Goal: Information Seeking & Learning: Learn about a topic

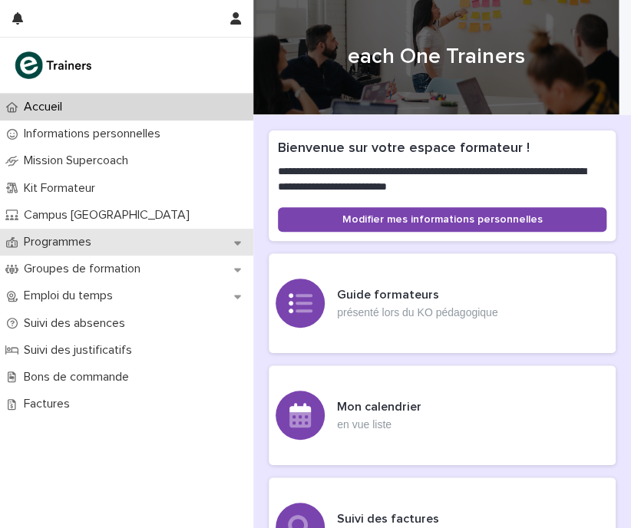
scroll to position [115, 0]
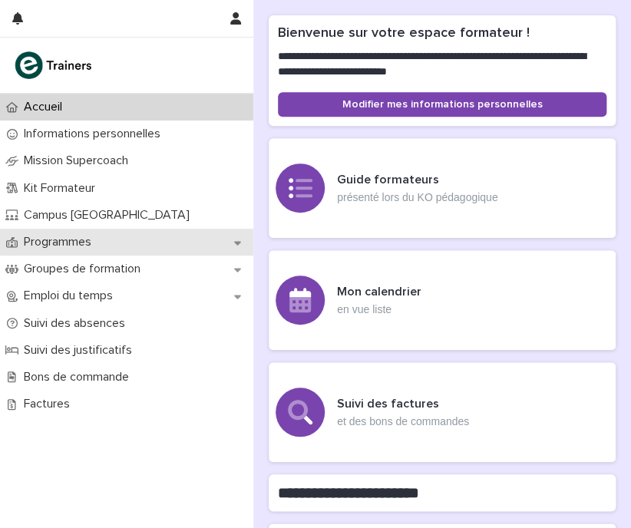
click at [98, 243] on p "Programmes" at bounding box center [61, 242] width 86 height 15
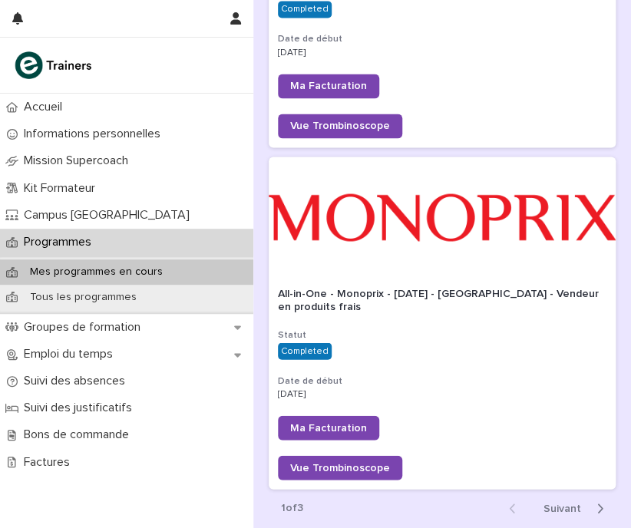
scroll to position [3926, 0]
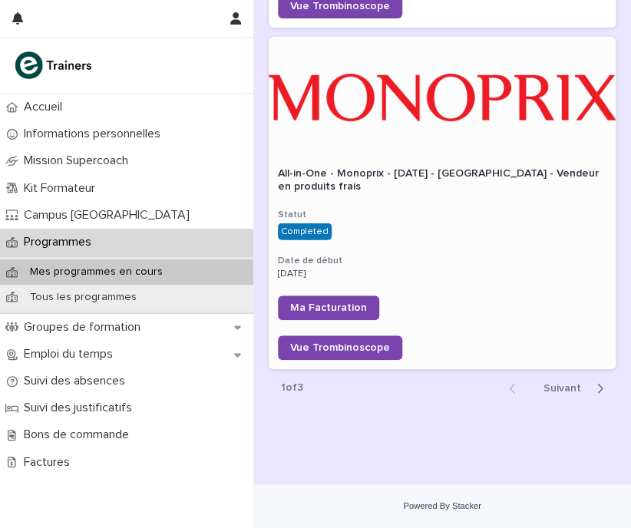
click at [420, 111] on div at bounding box center [442, 97] width 347 height 121
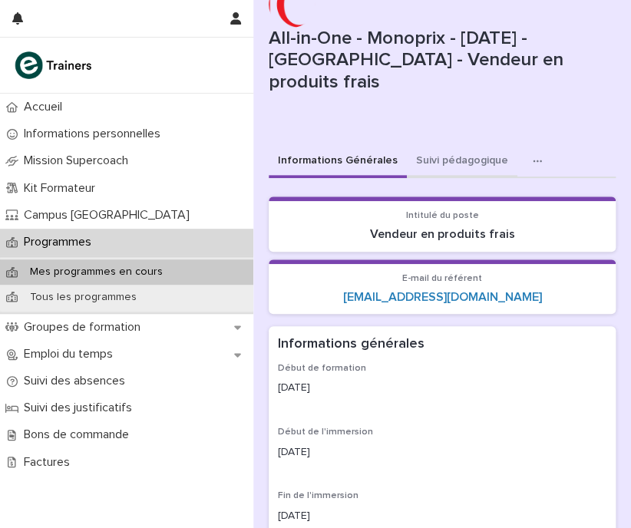
scroll to position [71, 0]
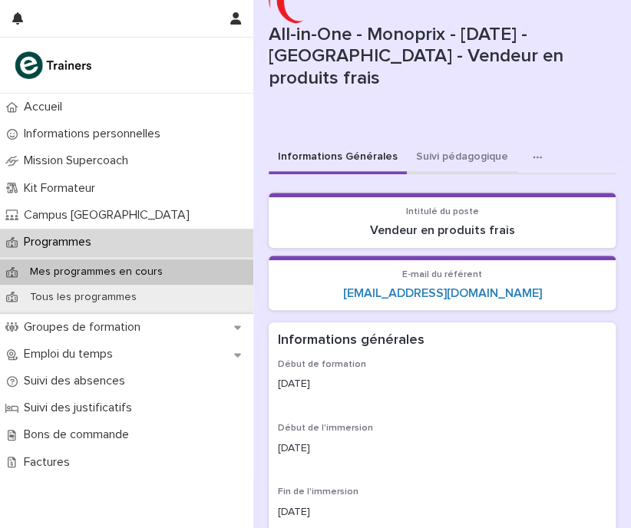
click at [458, 155] on button "Suivi pédagogique" at bounding box center [462, 158] width 111 height 32
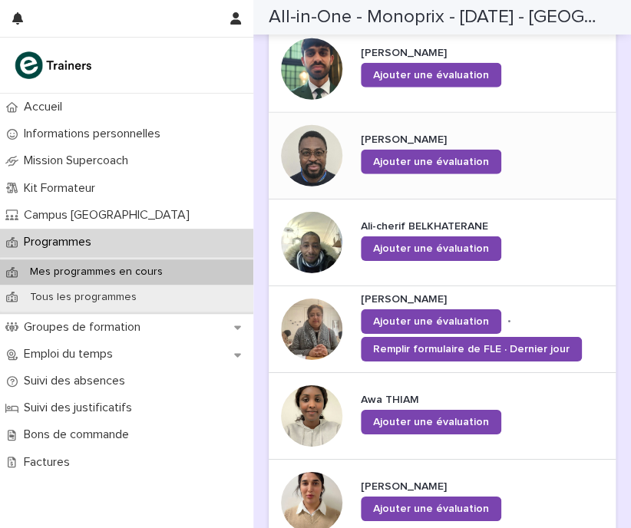
scroll to position [1087, 0]
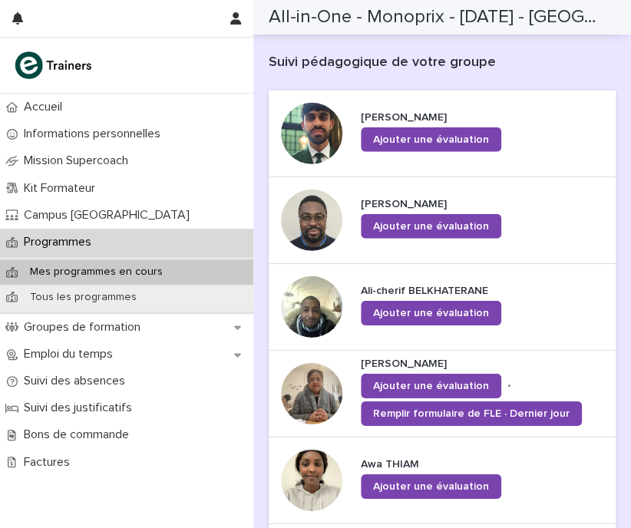
click at [64, 269] on p "Mes programmes en cours" at bounding box center [96, 272] width 157 height 13
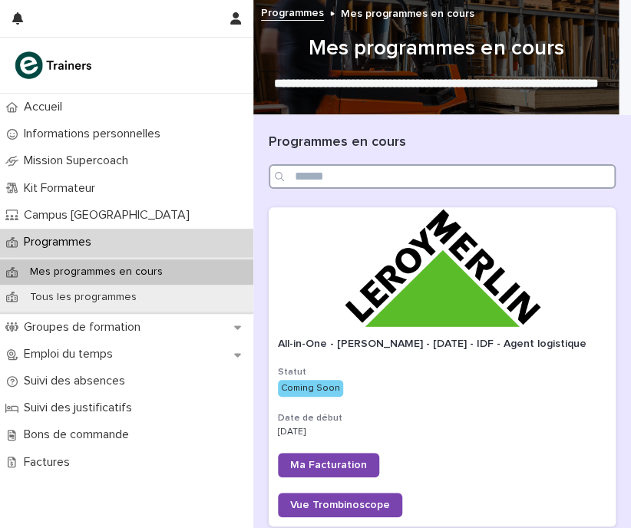
click at [361, 177] on input "Search" at bounding box center [442, 176] width 347 height 25
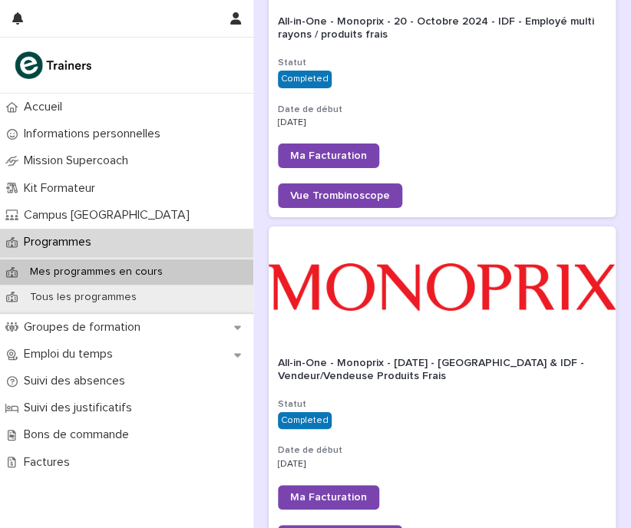
scroll to position [1141, 0]
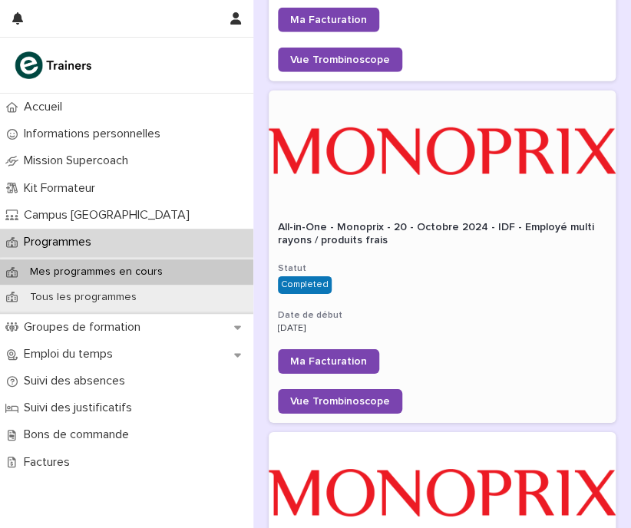
type input "****"
click at [455, 208] on div at bounding box center [442, 151] width 347 height 121
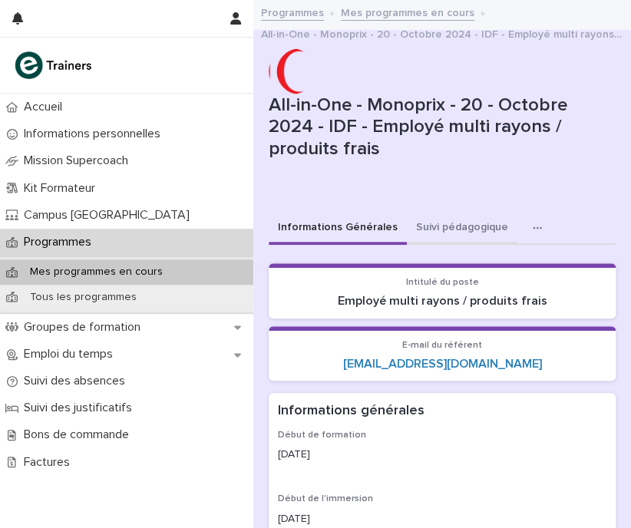
click at [458, 220] on button "Suivi pédagogique" at bounding box center [462, 229] width 111 height 32
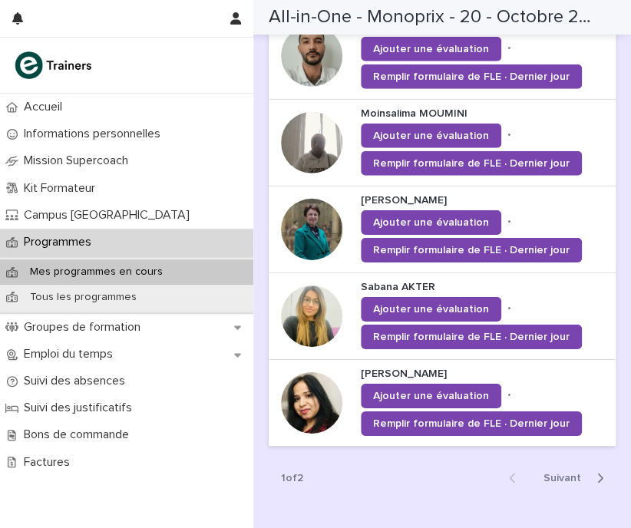
scroll to position [1172, 0]
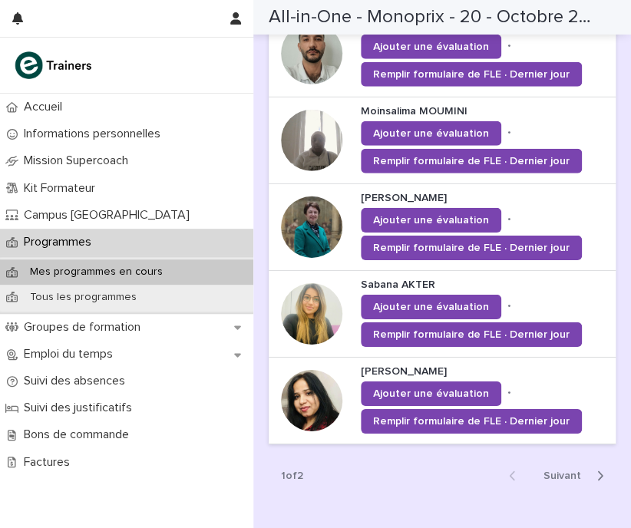
click at [562, 471] on span "Next" at bounding box center [567, 476] width 47 height 11
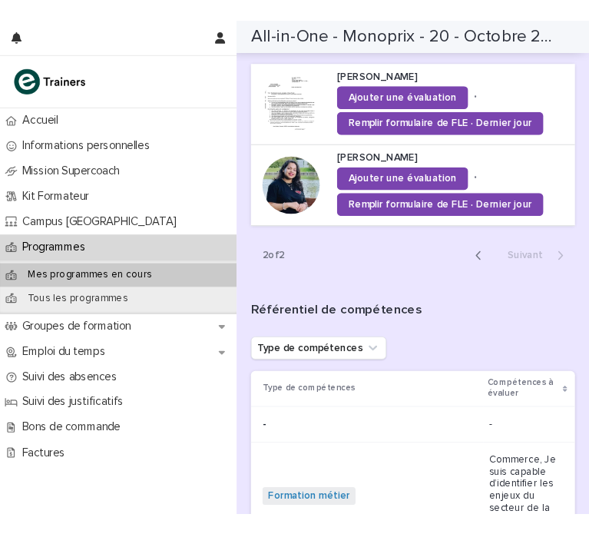
scroll to position [693, 0]
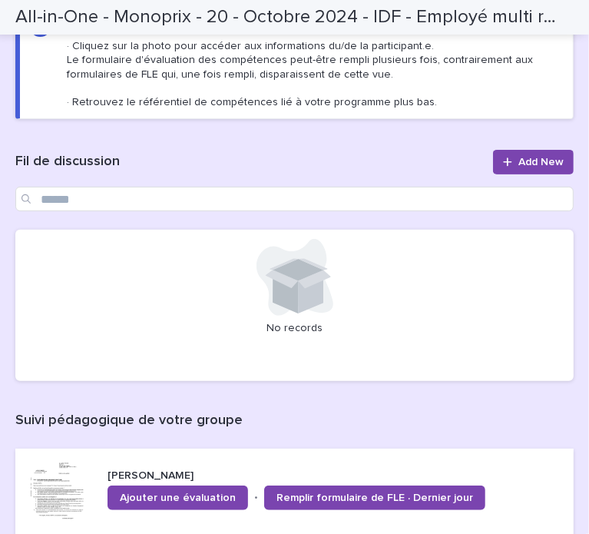
scroll to position [174, 0]
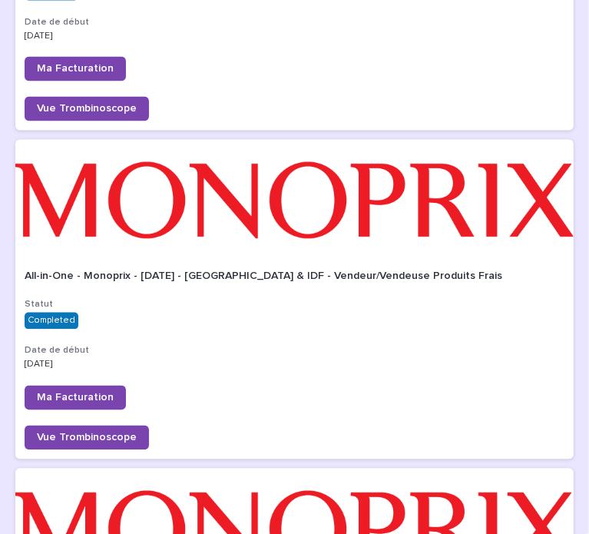
scroll to position [1416, 0]
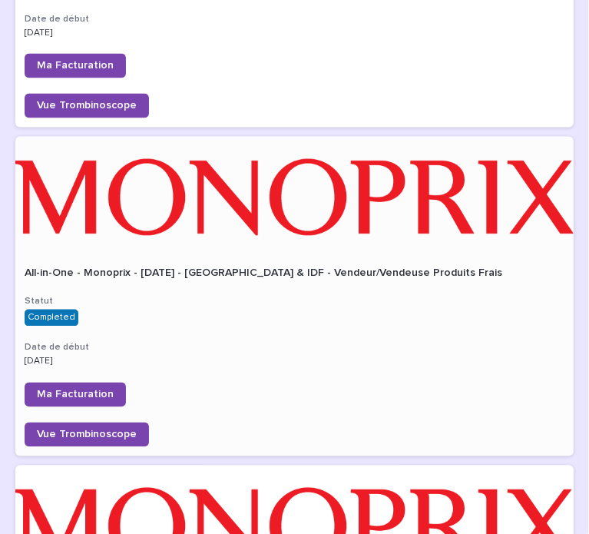
click at [287, 216] on div at bounding box center [294, 197] width 558 height 121
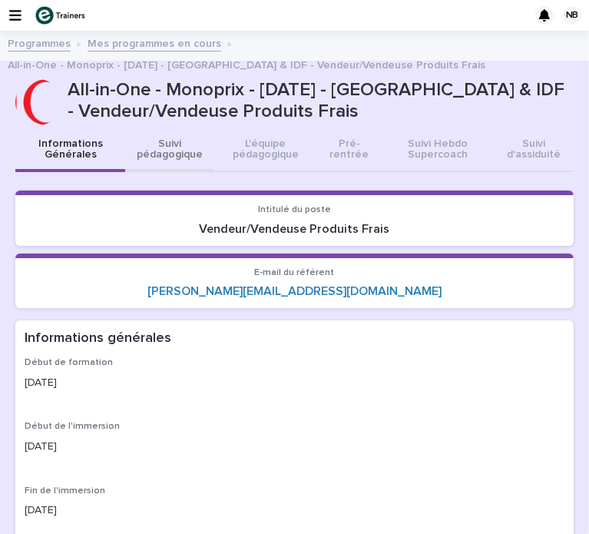
click at [166, 155] on button "Suivi pédagogique" at bounding box center [169, 150] width 89 height 43
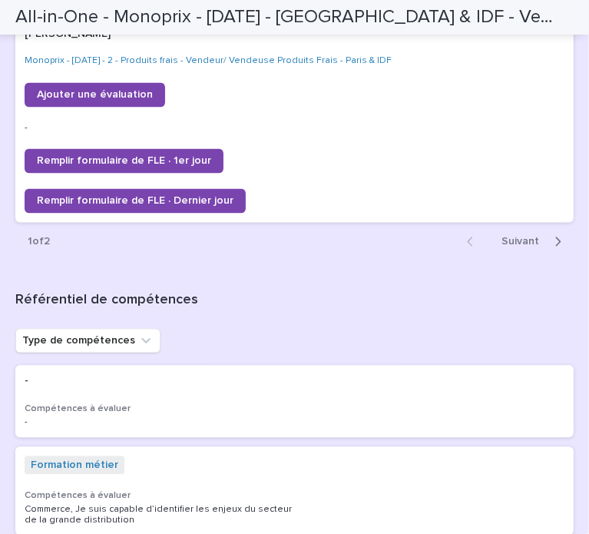
scroll to position [4428, 0]
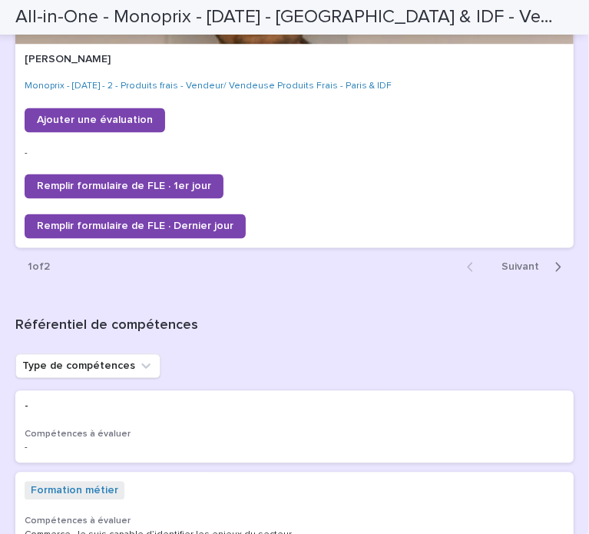
click at [513, 262] on span "Next" at bounding box center [524, 266] width 47 height 11
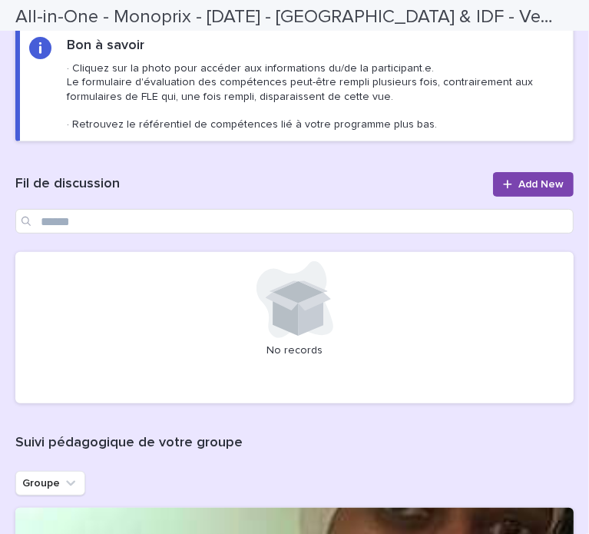
scroll to position [0, 0]
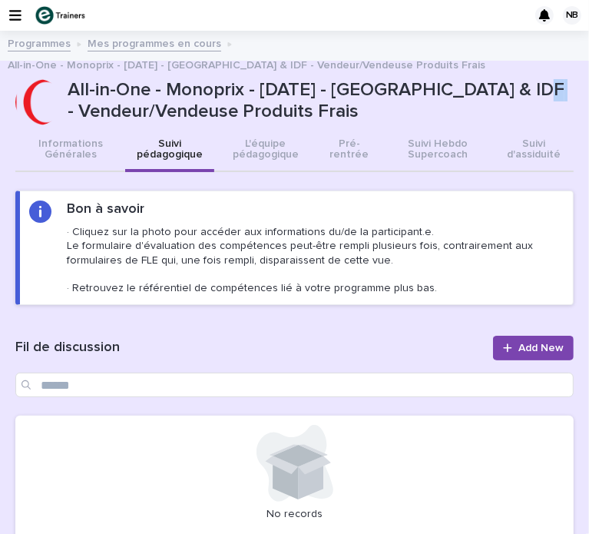
drag, startPoint x: 504, startPoint y: 88, endPoint x: 494, endPoint y: 90, distance: 9.3
click at [494, 90] on p "All-in-One - Monoprix - [DATE] - [GEOGRAPHIC_DATA] & IDF - Vendeur/Vendeuse Pro…" at bounding box center [318, 101] width 500 height 45
click at [304, 190] on section "Bon à savoir · Cliquez sur la photo pour accéder aux informations du/de la part…" at bounding box center [294, 247] width 558 height 114
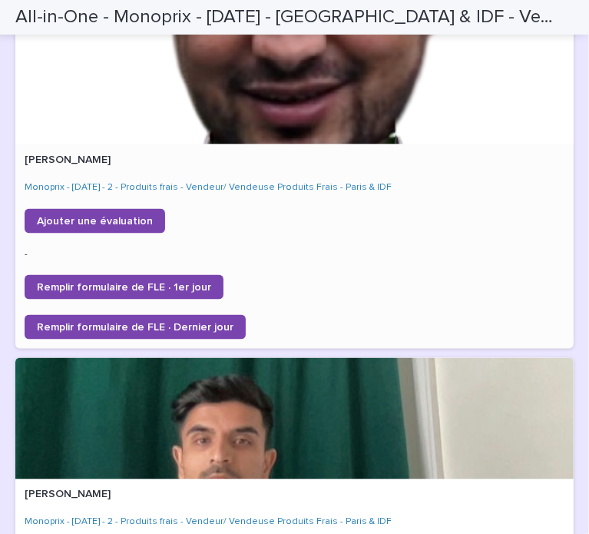
scroll to position [992, 0]
